Goal: Task Accomplishment & Management: Manage account settings

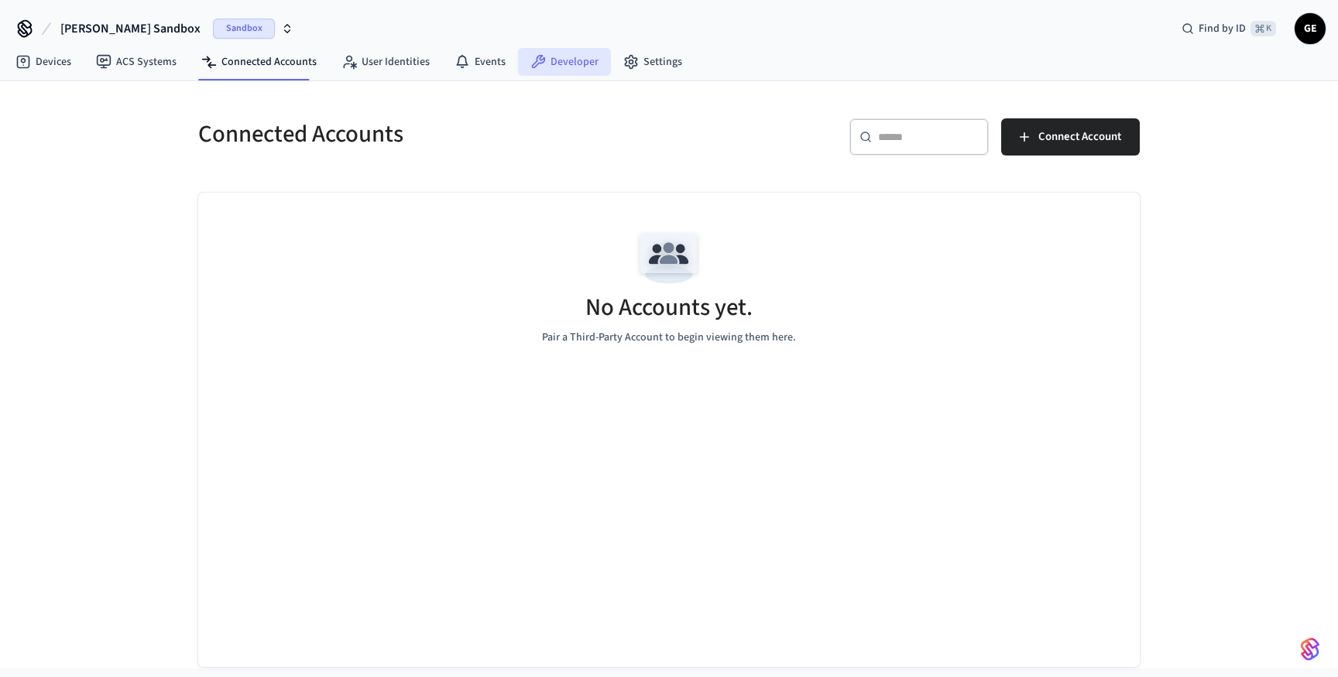
click at [539, 56] on link "Developer" at bounding box center [564, 62] width 93 height 28
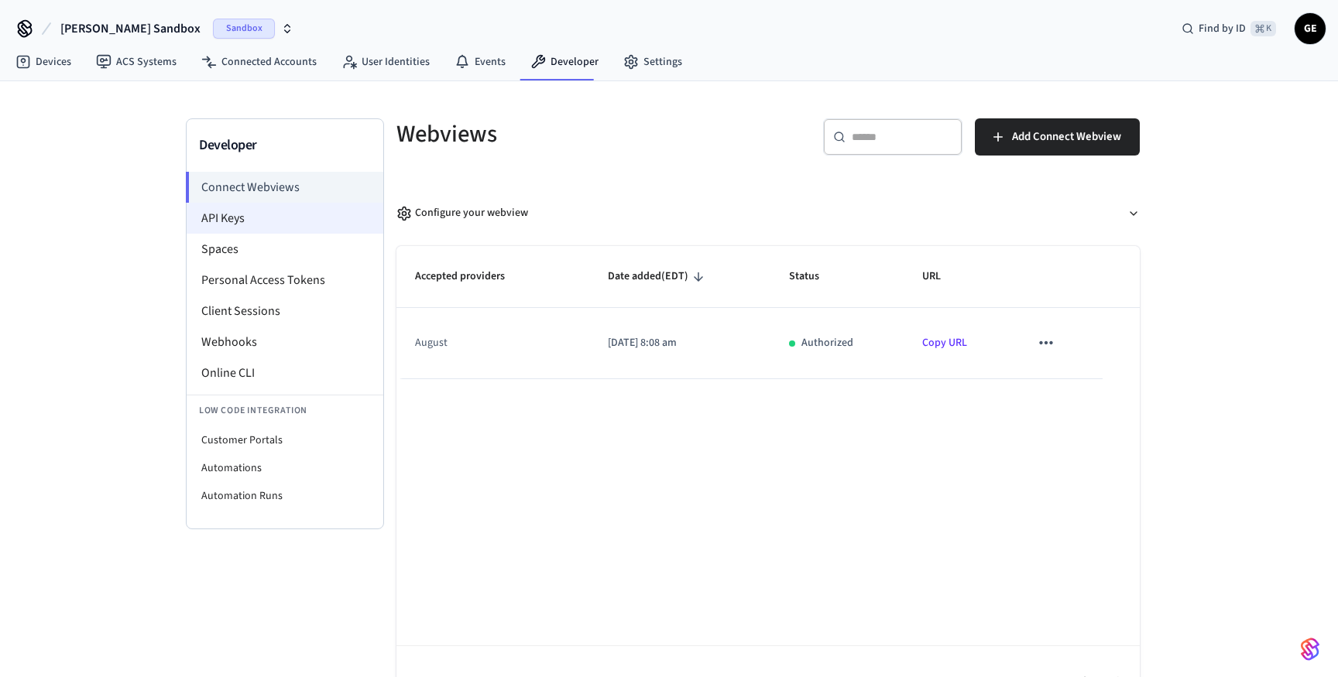
click at [240, 216] on li "API Keys" at bounding box center [285, 218] width 197 height 31
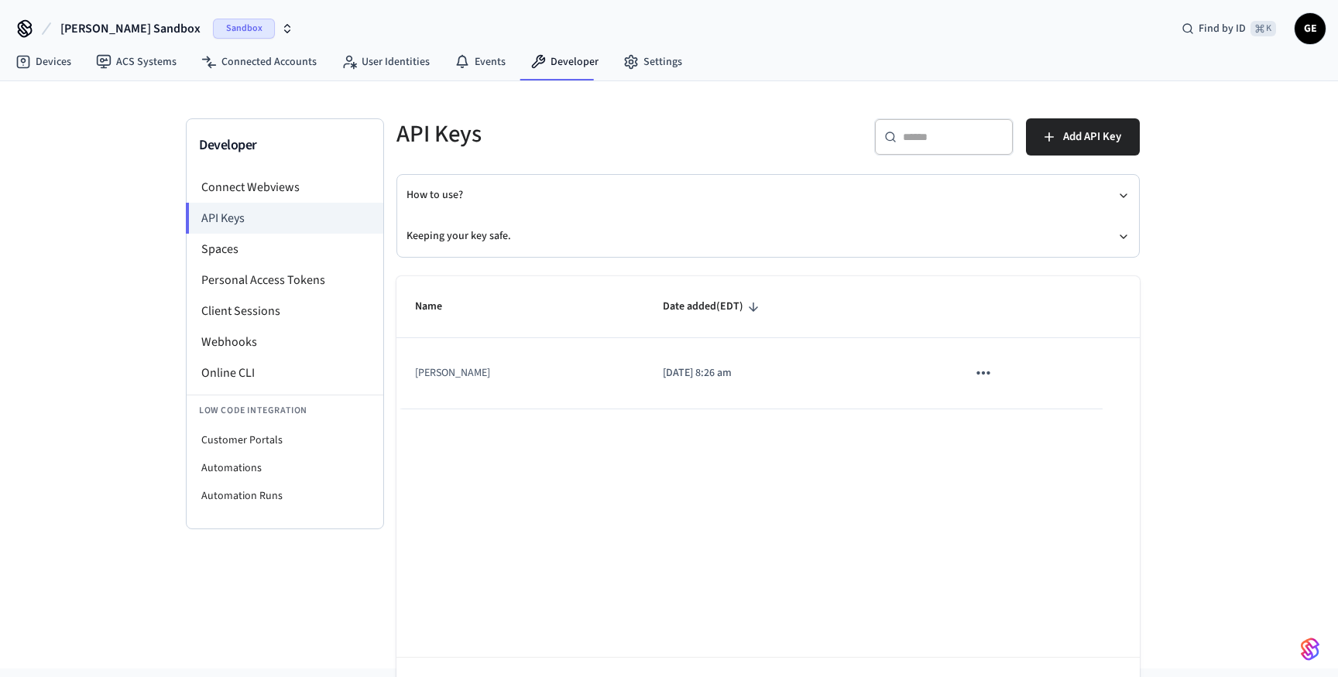
click at [948, 377] on td "sticky table" at bounding box center [1025, 373] width 154 height 70
click at [973, 368] on icon "sticky table" at bounding box center [983, 373] width 20 height 20
click at [987, 492] on li "Delete" at bounding box center [1001, 476] width 74 height 49
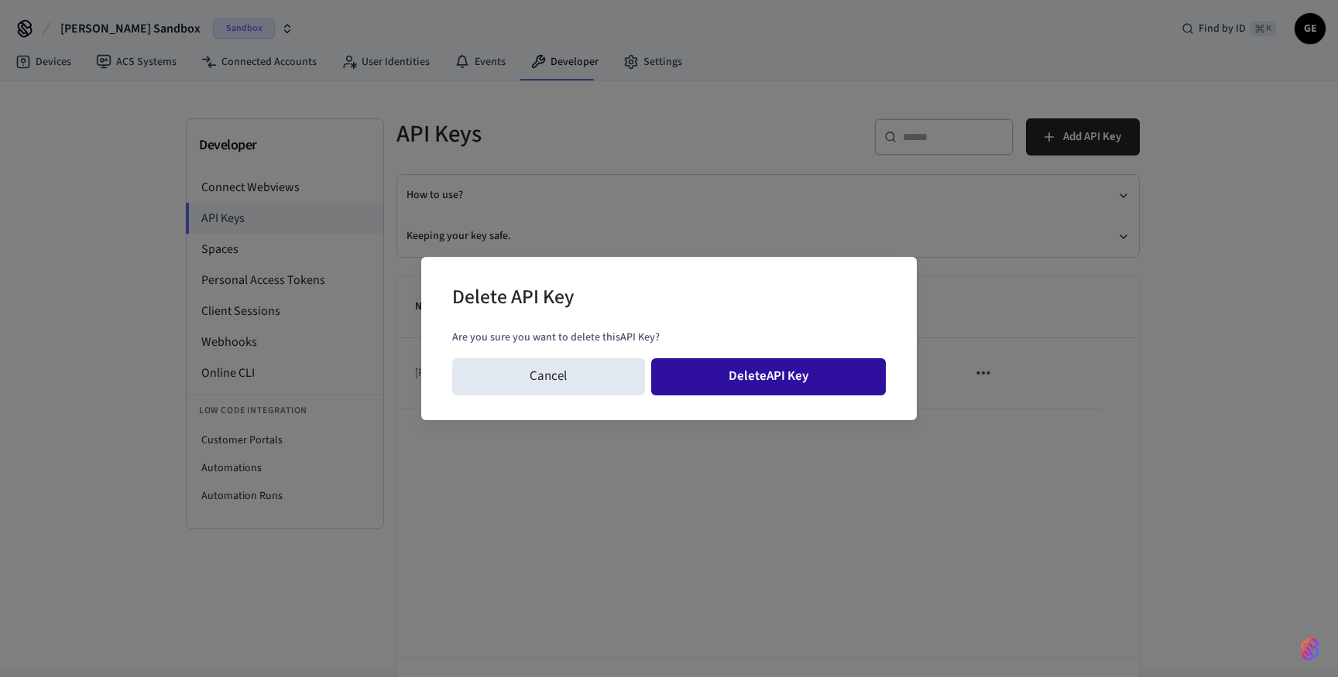
click at [773, 378] on button "Delete API Key" at bounding box center [768, 376] width 235 height 37
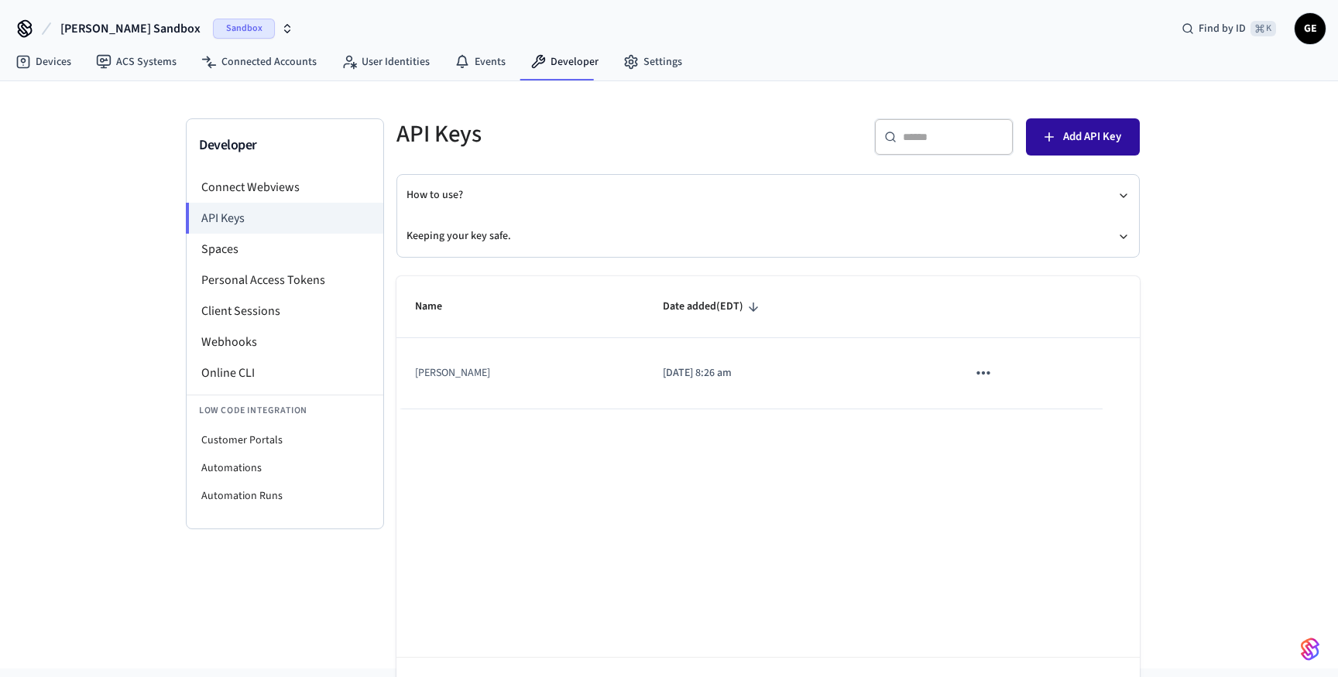
click at [1071, 129] on span "Add API Key" at bounding box center [1092, 137] width 58 height 20
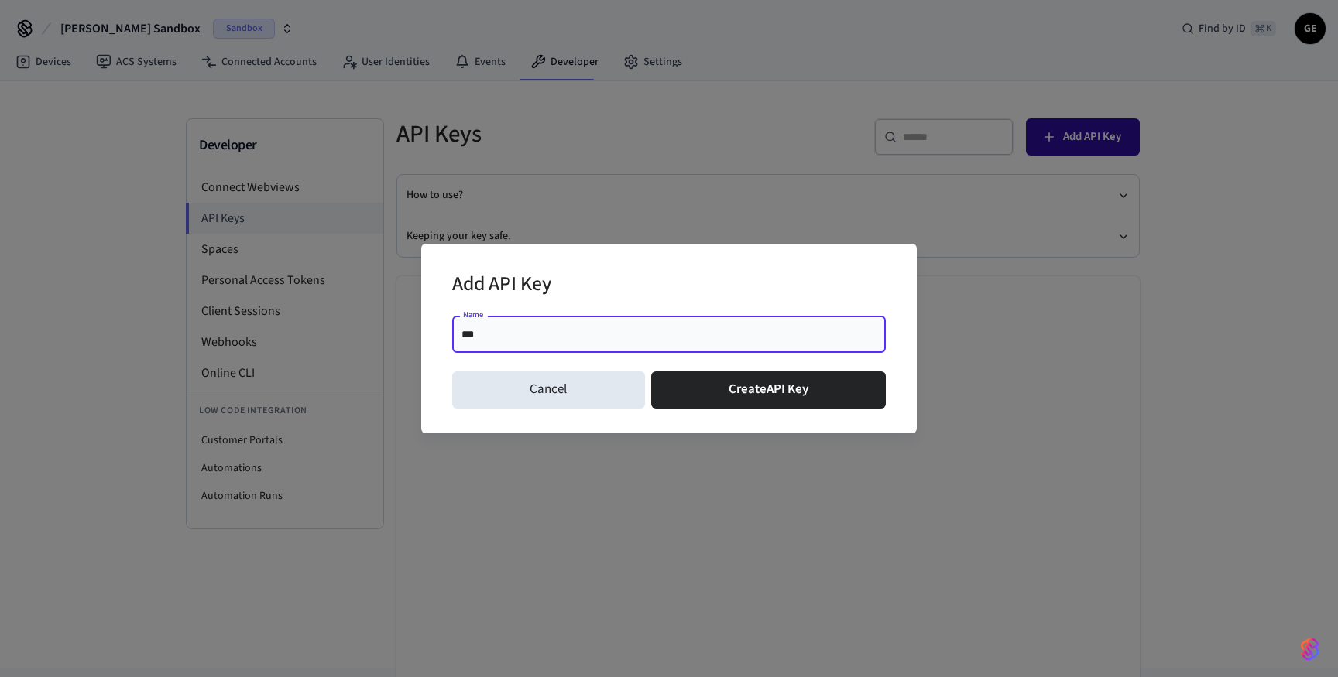
type input "****"
click button "Create API Key" at bounding box center [768, 390] width 235 height 37
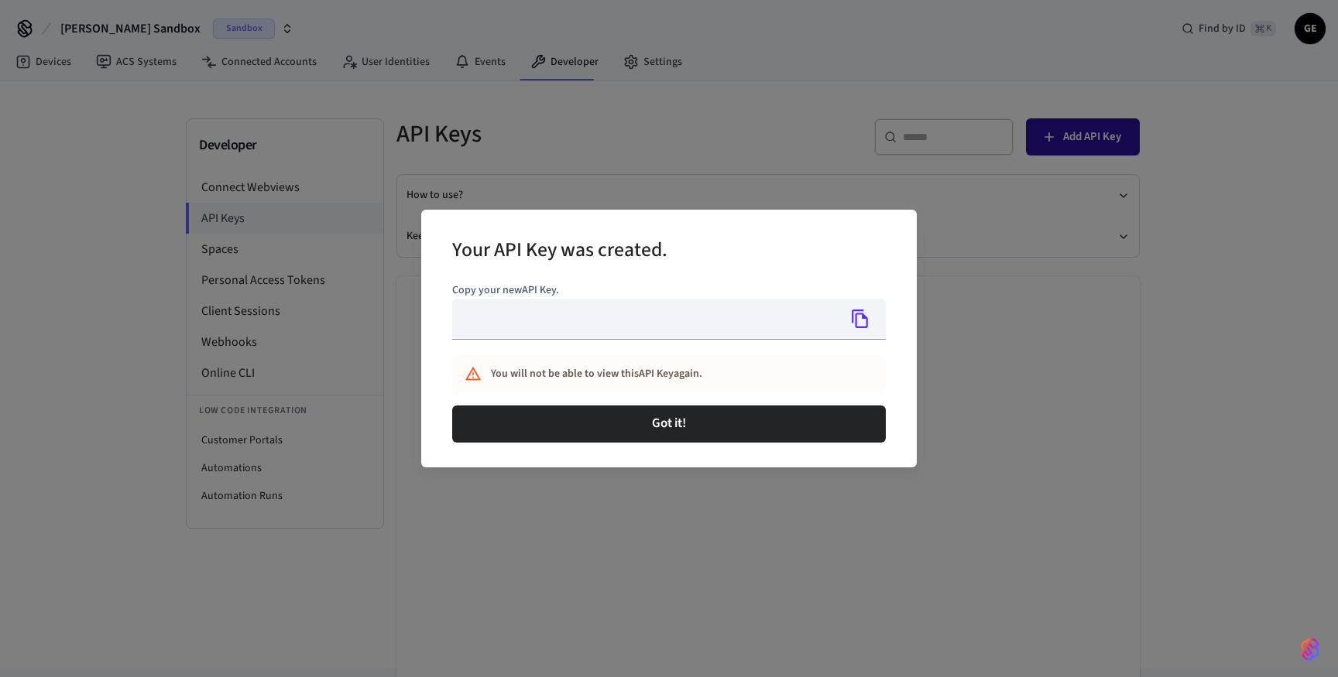
type input "**********"
click at [865, 325] on icon "Copy" at bounding box center [860, 319] width 20 height 20
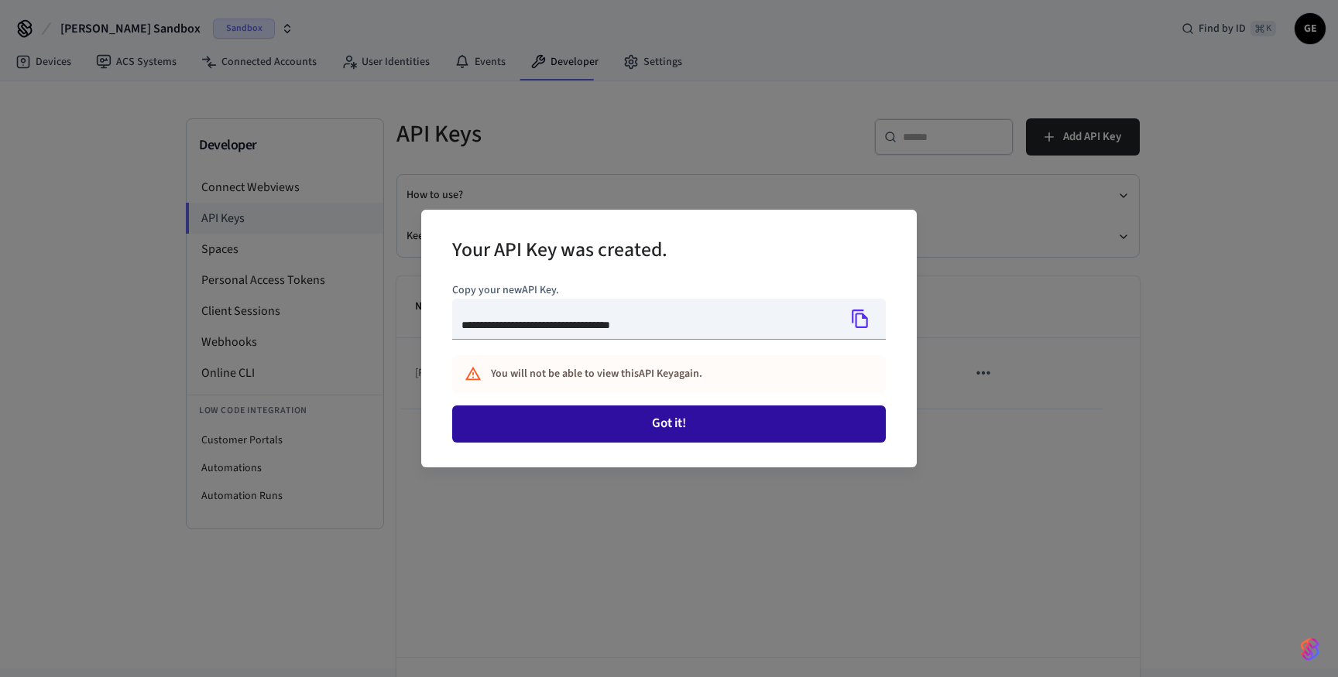
click at [780, 413] on button "Got it!" at bounding box center [668, 424] width 433 height 37
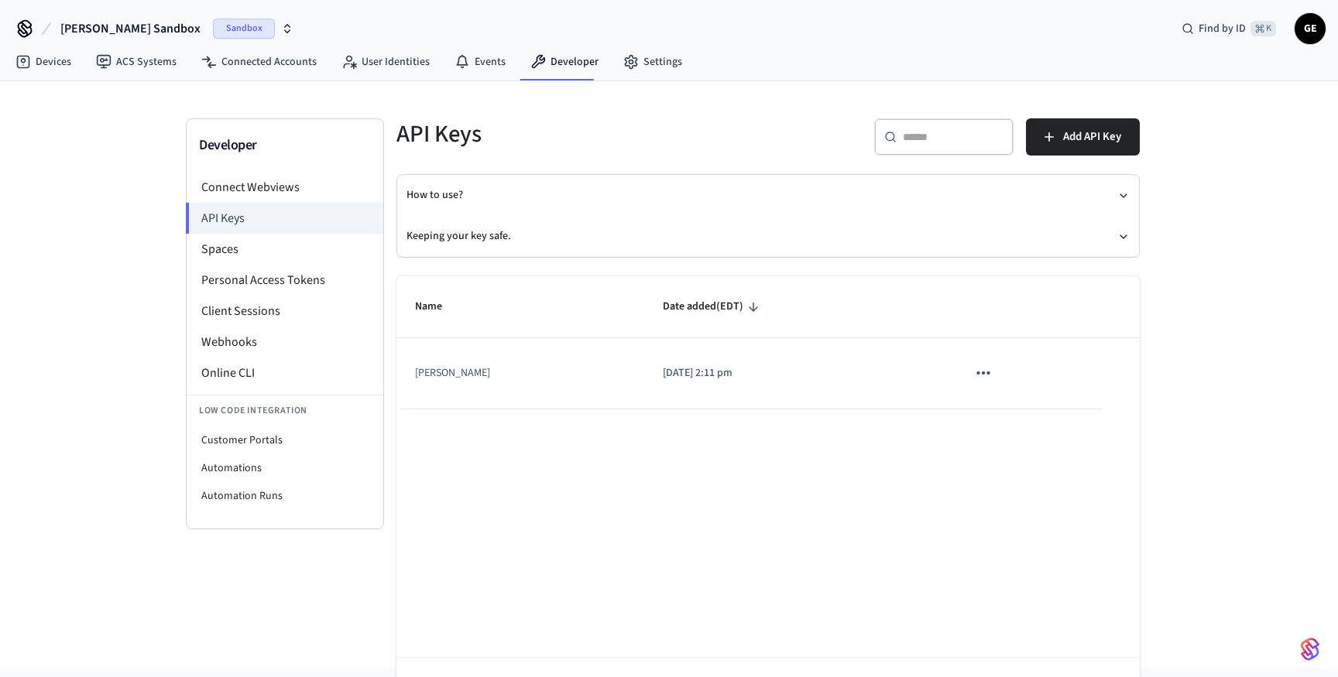
click at [978, 370] on icon "sticky table" at bounding box center [983, 373] width 20 height 20
click at [1028, 488] on li "Delete" at bounding box center [1002, 476] width 74 height 49
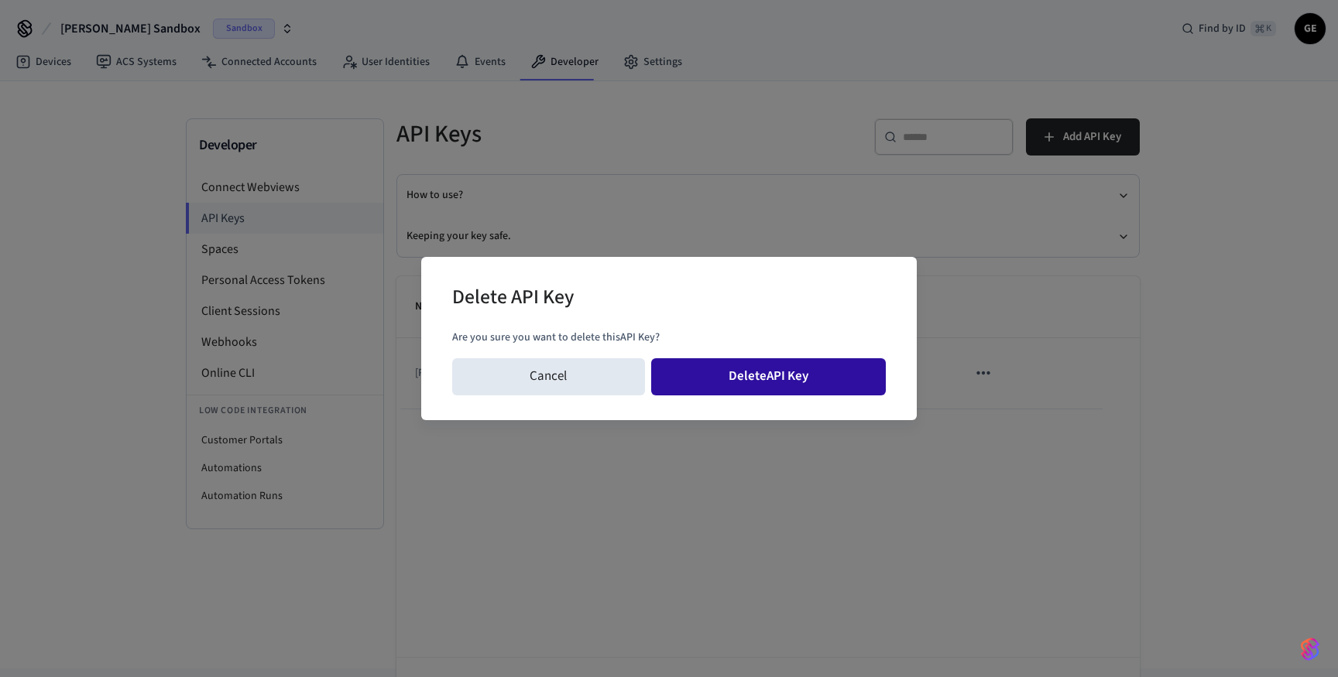
click at [816, 372] on button "Delete API Key" at bounding box center [768, 376] width 235 height 37
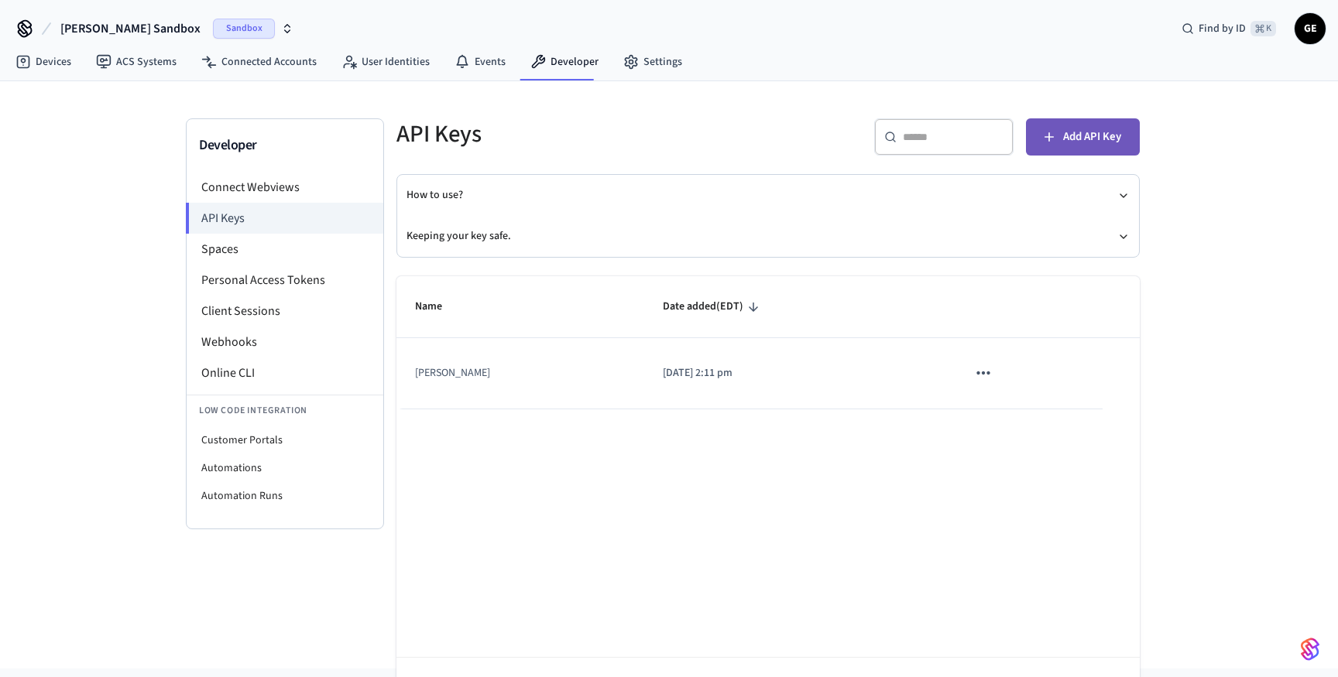
click at [1081, 132] on span "Add API Key" at bounding box center [1092, 137] width 58 height 20
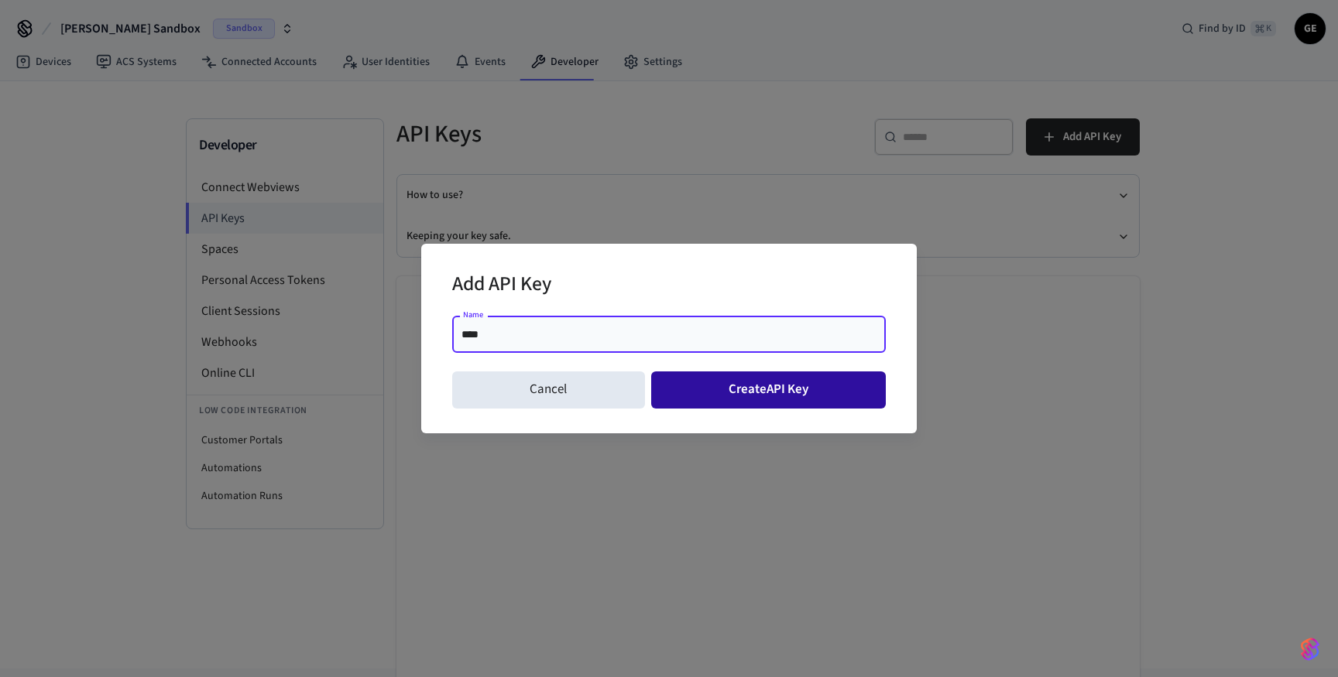
type input "****"
click at [738, 392] on button "Create API Key" at bounding box center [768, 390] width 235 height 37
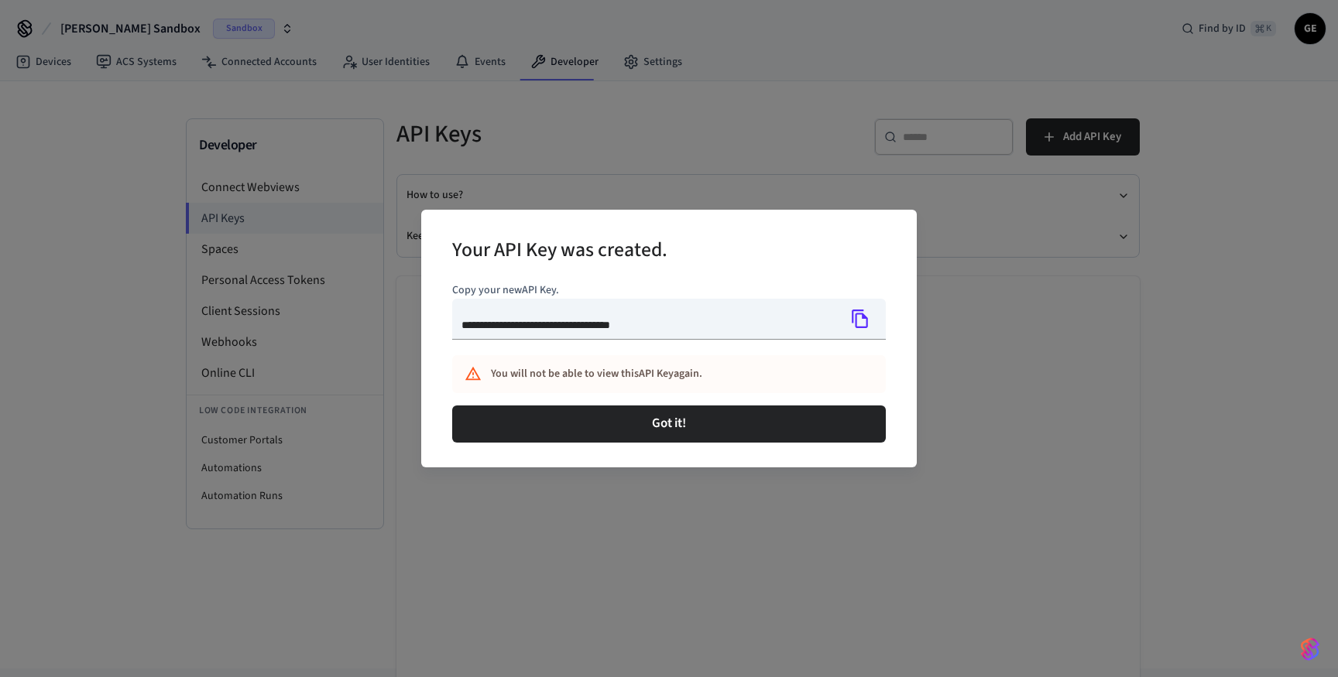
type input "**********"
click at [854, 317] on icon "Copy" at bounding box center [860, 319] width 20 height 20
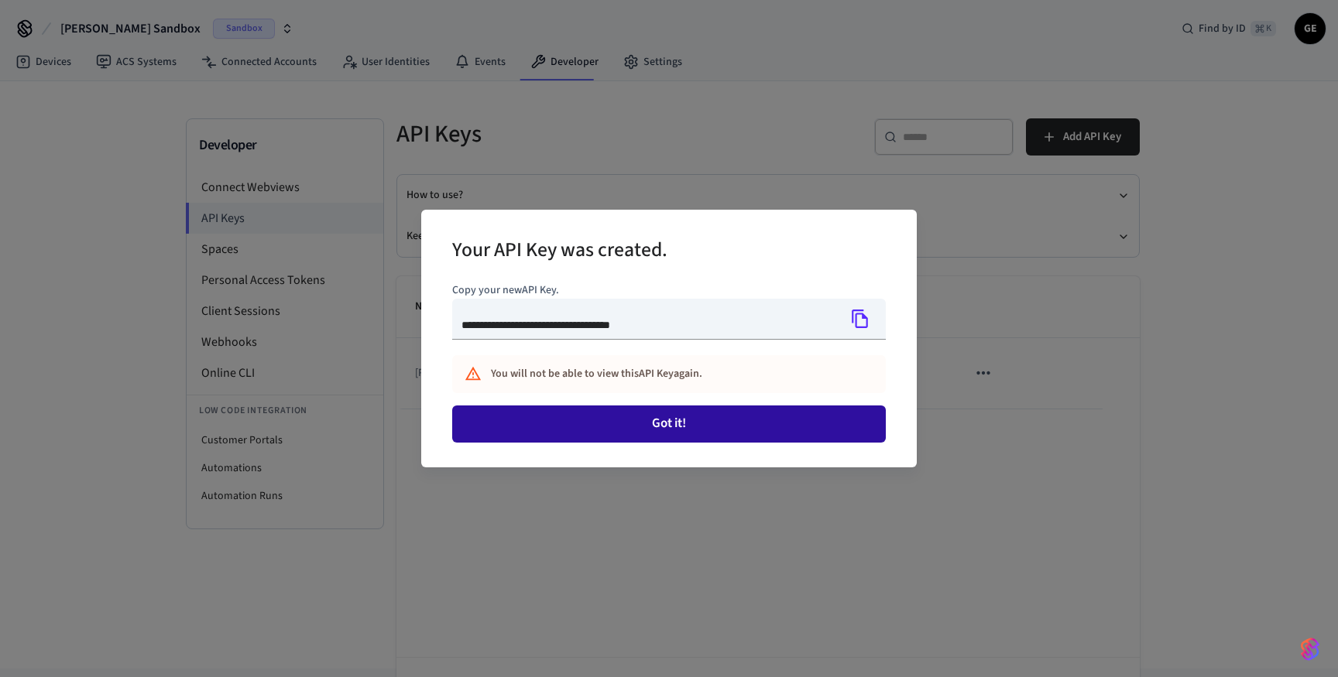
click at [752, 432] on button "Got it!" at bounding box center [668, 424] width 433 height 37
